Goal: Task Accomplishment & Management: Manage account settings

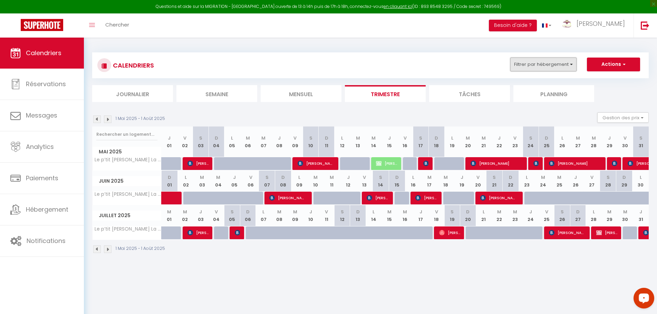
click at [565, 63] on button "Filtrer par hébergement" at bounding box center [543, 65] width 66 height 14
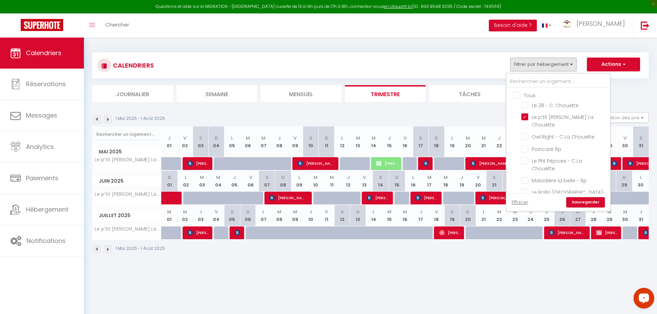
click at [518, 95] on input "Tous" at bounding box center [565, 94] width 104 height 7
checkbox input "true"
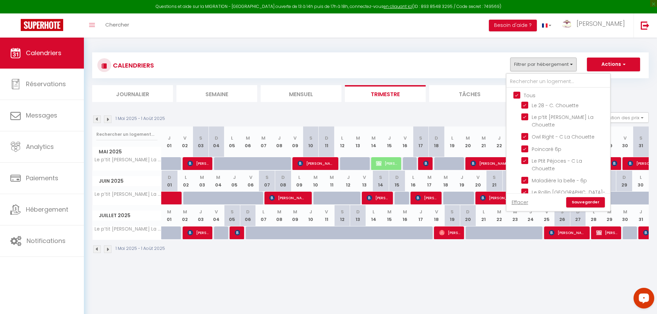
checkbox input "true"
click at [518, 97] on input "Tous" at bounding box center [565, 94] width 104 height 7
checkbox input "false"
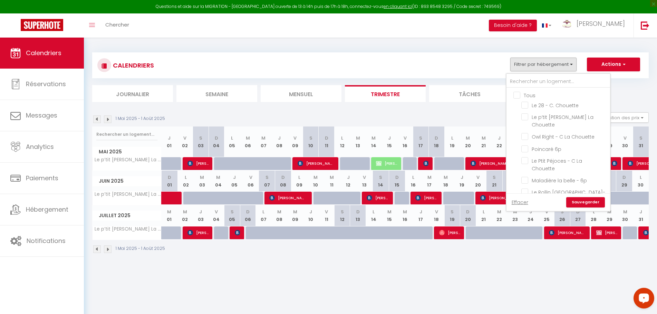
checkbox input "false"
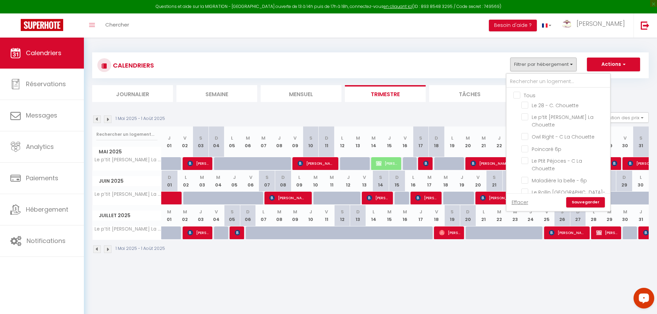
checkbox input "false"
click at [527, 166] on input "Maladière la belle - 6p" at bounding box center [564, 164] width 86 height 7
checkbox input "true"
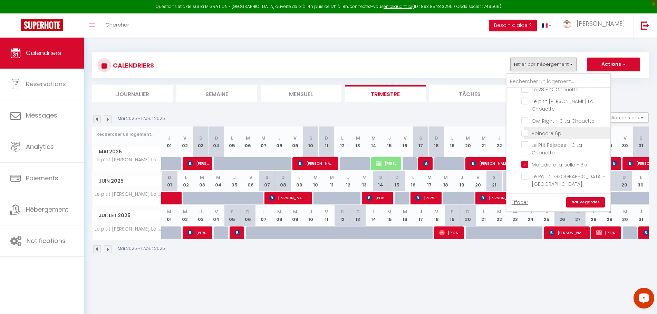
click at [522, 135] on input "Poincaré 6p" at bounding box center [564, 132] width 86 height 7
checkbox input "true"
click at [462, 64] on div "CALENDRIERS Filtrer par hébergement Tous Le 28 - C. Chouette Le p’tit [PERSON_N…" at bounding box center [370, 66] width 546 height 16
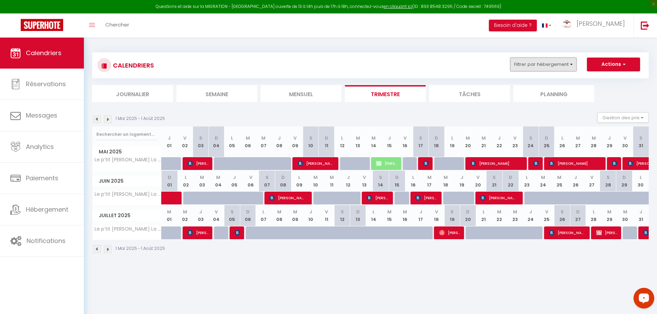
click at [566, 66] on button "Filtrer par hébergement" at bounding box center [543, 65] width 66 height 14
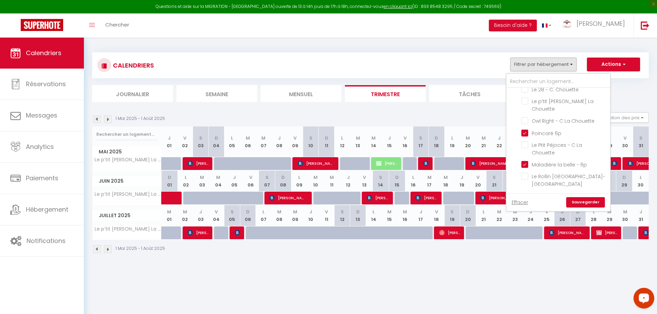
click at [587, 203] on link "Sauvegarder" at bounding box center [585, 202] width 39 height 10
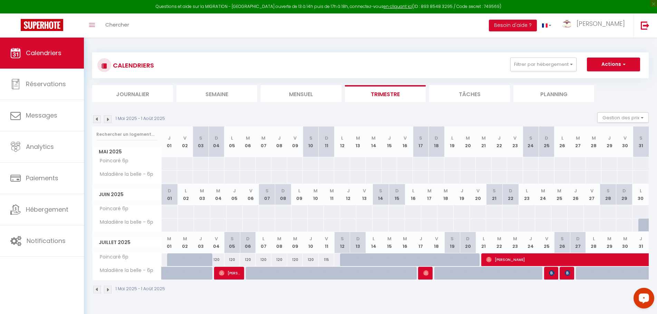
click at [108, 121] on img at bounding box center [108, 120] width 8 height 8
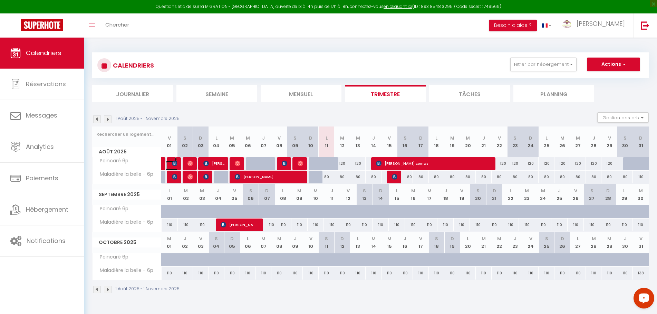
click at [176, 163] on span at bounding box center [176, 163] width 0 height 13
type input "120"
type input "Ven 01 Août 2025"
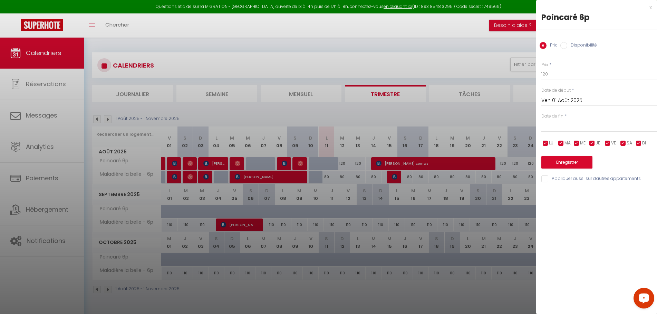
click at [170, 167] on div at bounding box center [328, 157] width 657 height 314
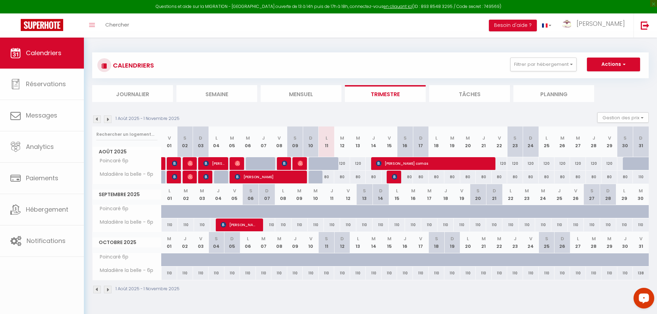
click at [169, 167] on body "Questions et aide sur la MIGRATION - [GEOGRAPHIC_DATA] ouverte de 13 à 14h puis…" at bounding box center [328, 195] width 657 height 314
click at [171, 166] on link at bounding box center [173, 165] width 16 height 9
type input "120"
type input "Ven 01 Août 2025"
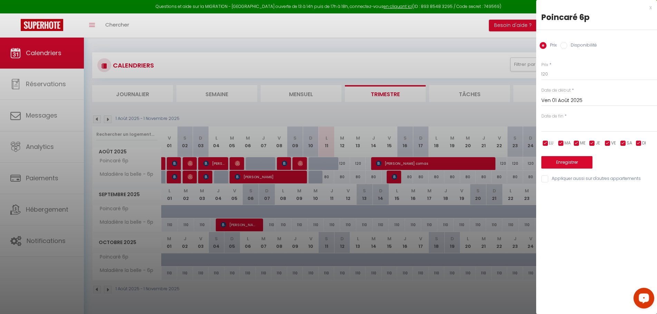
click at [177, 163] on div at bounding box center [328, 157] width 657 height 314
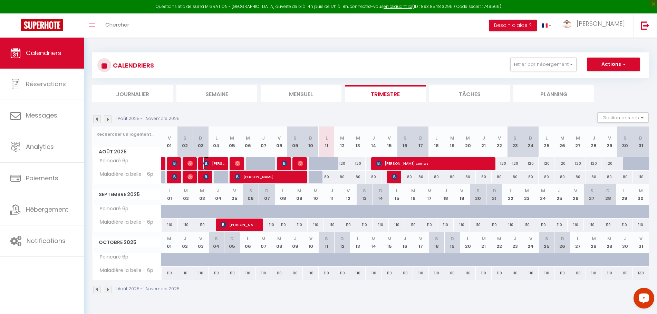
click at [216, 164] on span "[PERSON_NAME]" at bounding box center [213, 163] width 21 height 13
select select "OK"
select select "1"
select select "0"
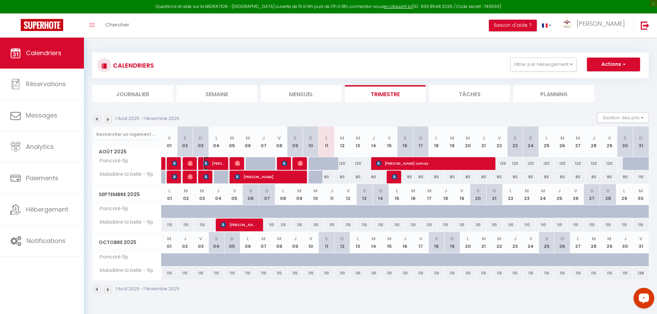
select select "1"
select select
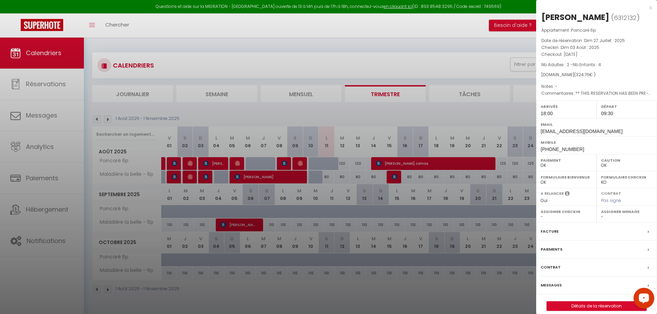
click at [176, 163] on div at bounding box center [328, 157] width 657 height 314
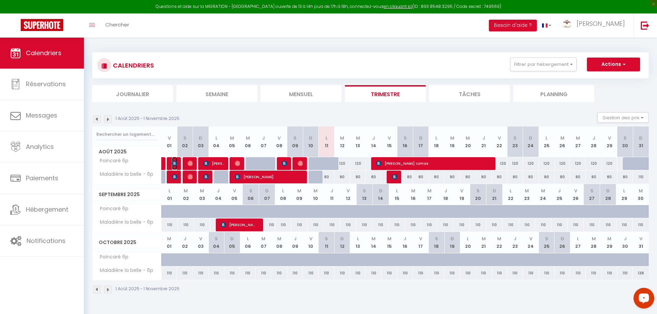
click at [176, 163] on img at bounding box center [175, 164] width 6 height 6
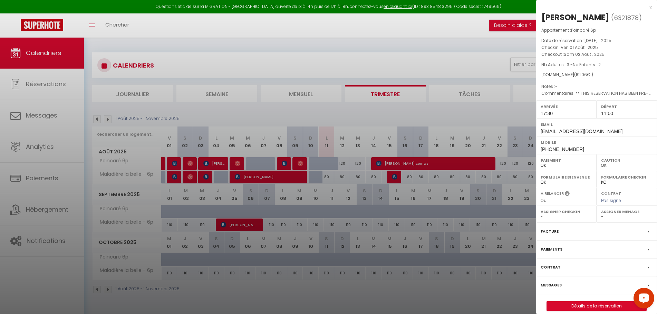
click at [283, 163] on div at bounding box center [328, 157] width 657 height 314
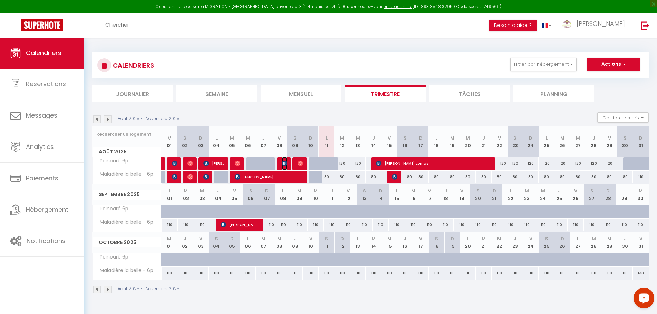
click at [283, 163] on img at bounding box center [285, 164] width 6 height 6
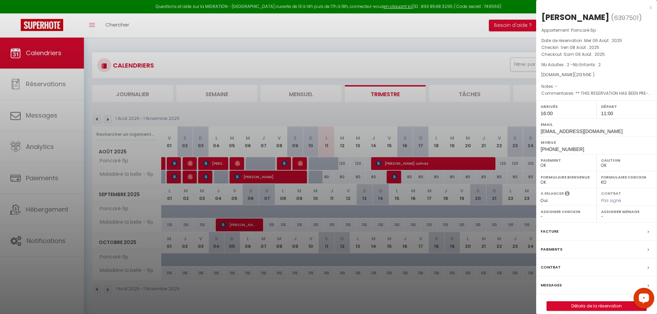
click at [315, 46] on div at bounding box center [328, 157] width 657 height 314
